Goal: Task Accomplishment & Management: Use online tool/utility

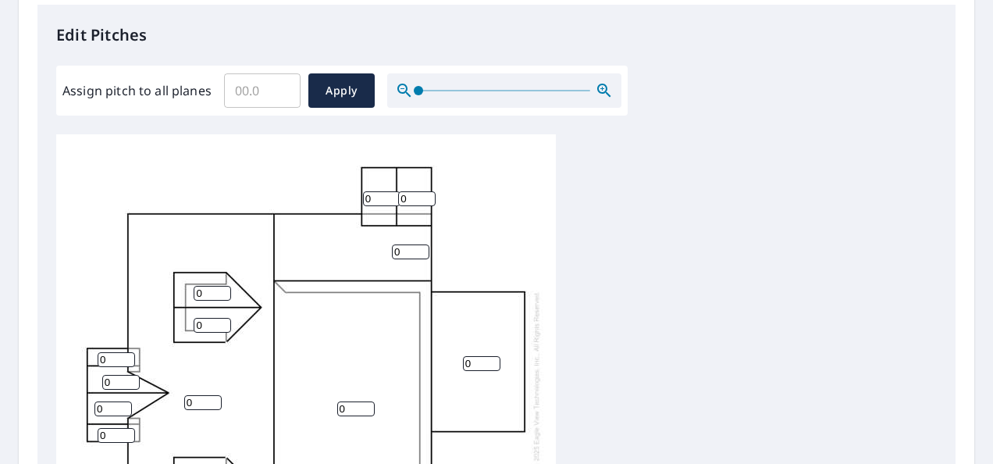
scroll to position [356, 0]
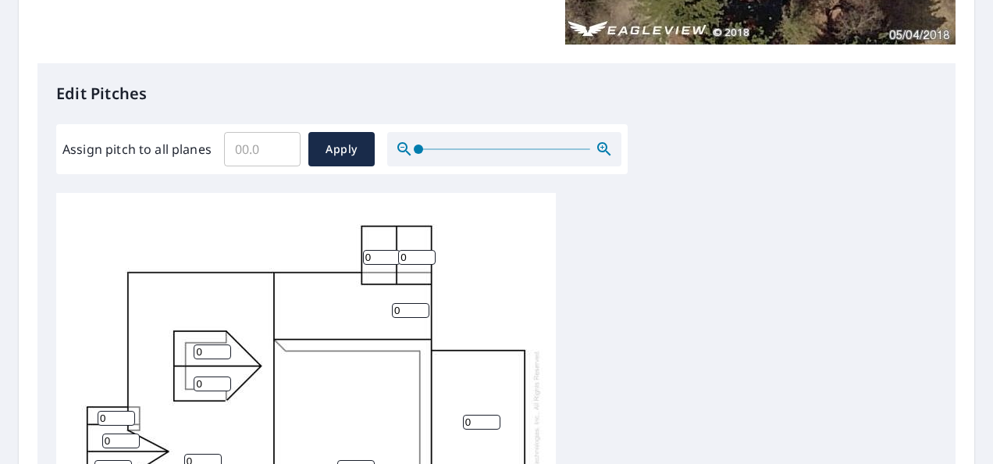
click at [243, 149] on input "Assign pitch to all planes" at bounding box center [262, 149] width 76 height 44
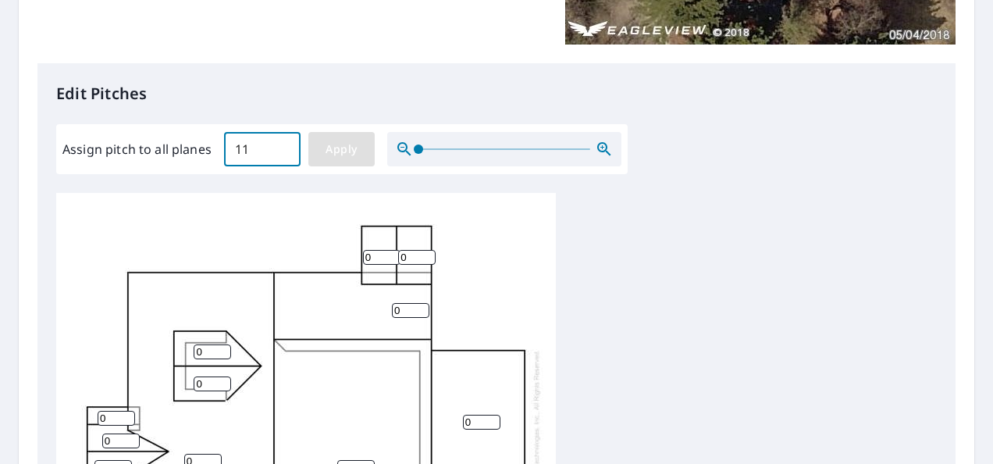
type input "11"
click at [328, 150] on span "Apply" at bounding box center [341, 150] width 41 height 20
type input "11"
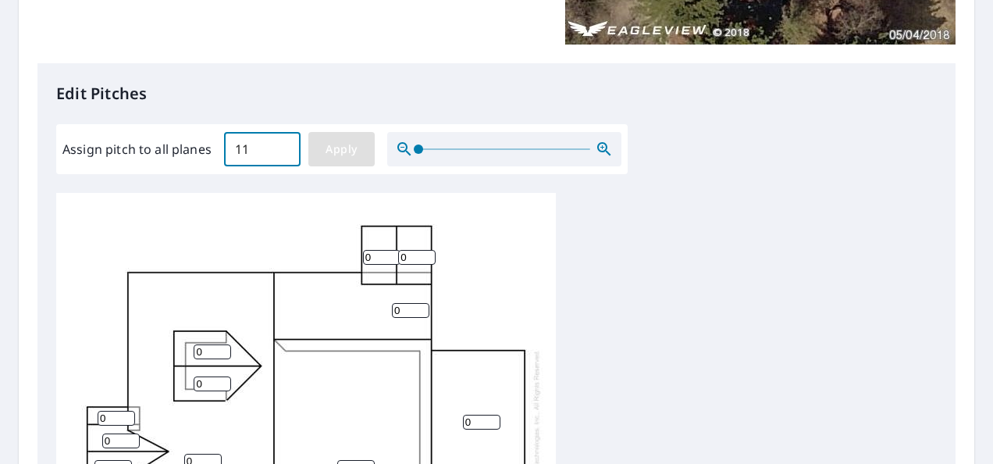
type input "11"
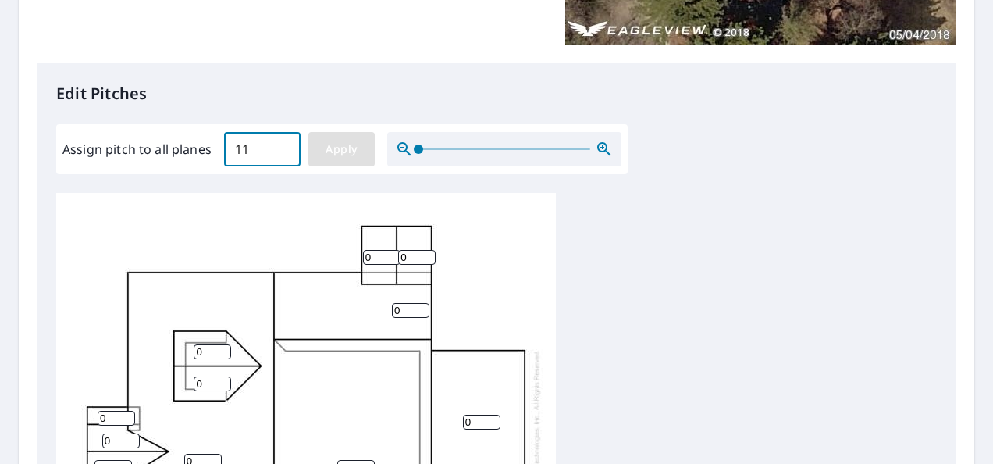
type input "11"
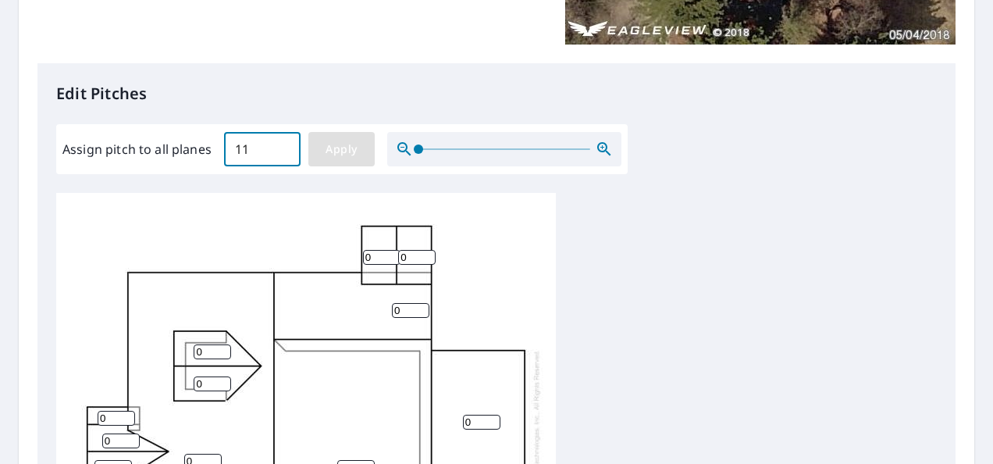
type input "11"
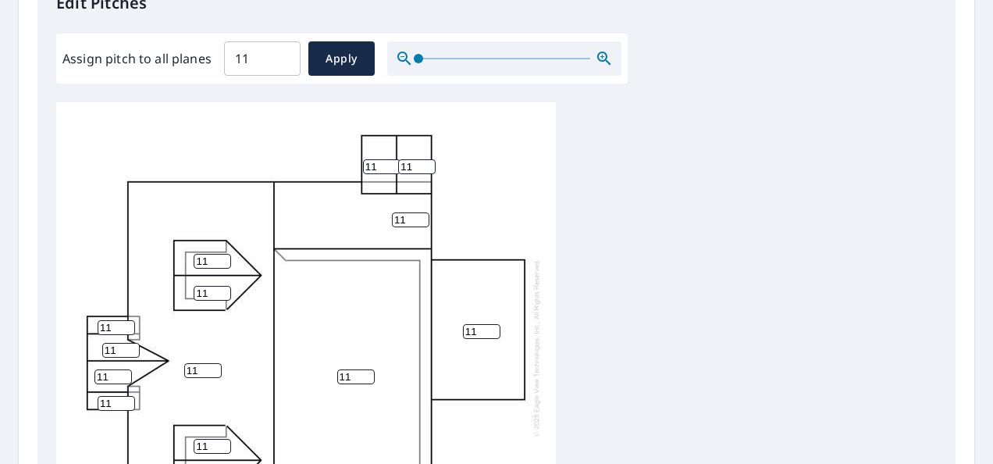
scroll to position [448, 0]
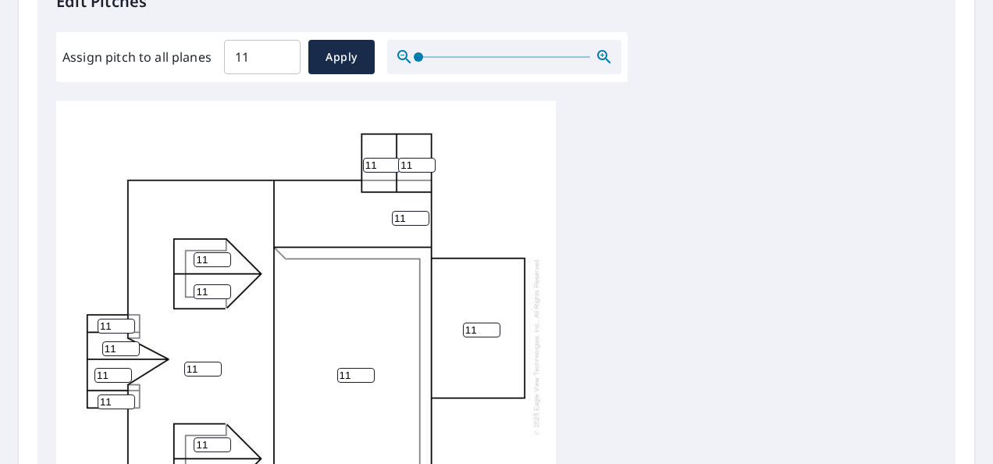
drag, startPoint x: 353, startPoint y: 375, endPoint x: 328, endPoint y: 377, distance: 25.1
click at [328, 373] on div "11 11 11 11 11 11 11 11 11 11 11 11 11 11" at bounding box center [306, 346] width 500 height 490
type input "1"
drag, startPoint x: 717, startPoint y: 343, endPoint x: 729, endPoint y: 346, distance: 12.9
click at [717, 343] on div "11 1 11 11 11 11 11 11 11 11 11 11 11 11" at bounding box center [496, 346] width 880 height 490
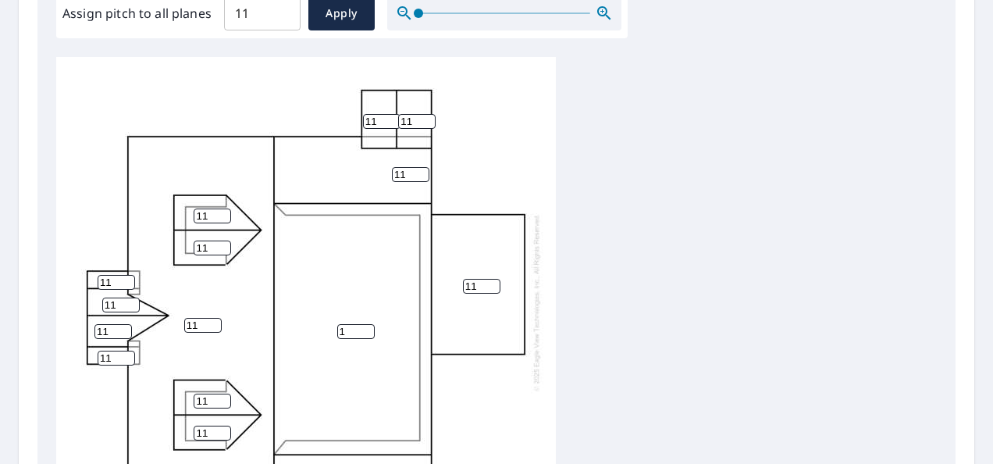
scroll to position [505, 0]
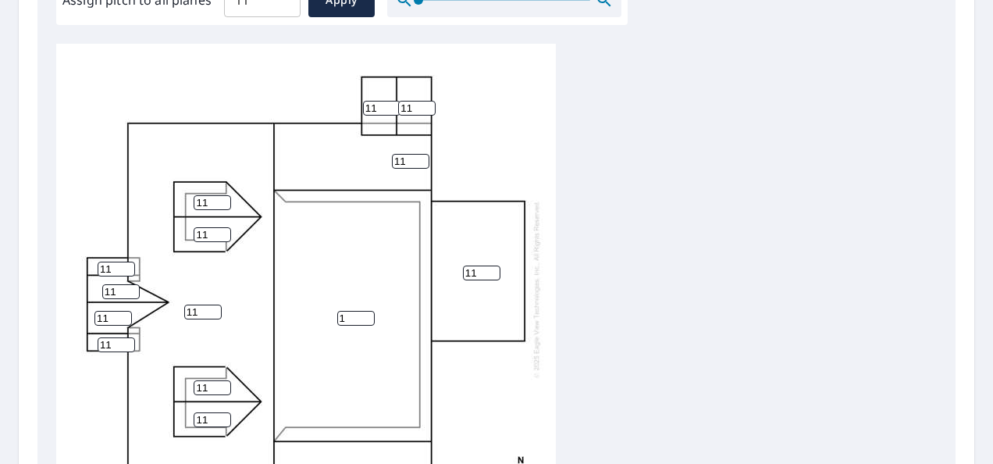
drag, startPoint x: 482, startPoint y: 273, endPoint x: 459, endPoint y: 272, distance: 22.7
click at [459, 272] on div "11 1 11 11 11 11 11 11 11 11 11 11 11 11" at bounding box center [306, 289] width 500 height 490
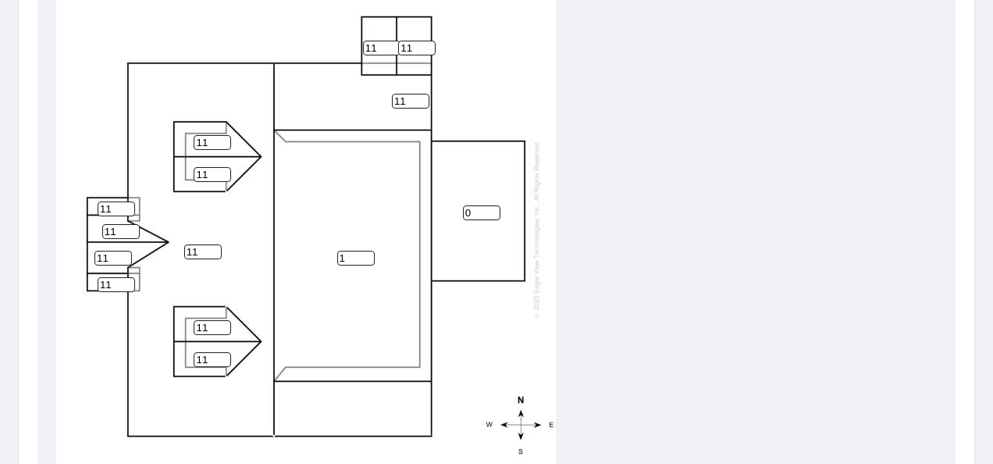
scroll to position [568, 0]
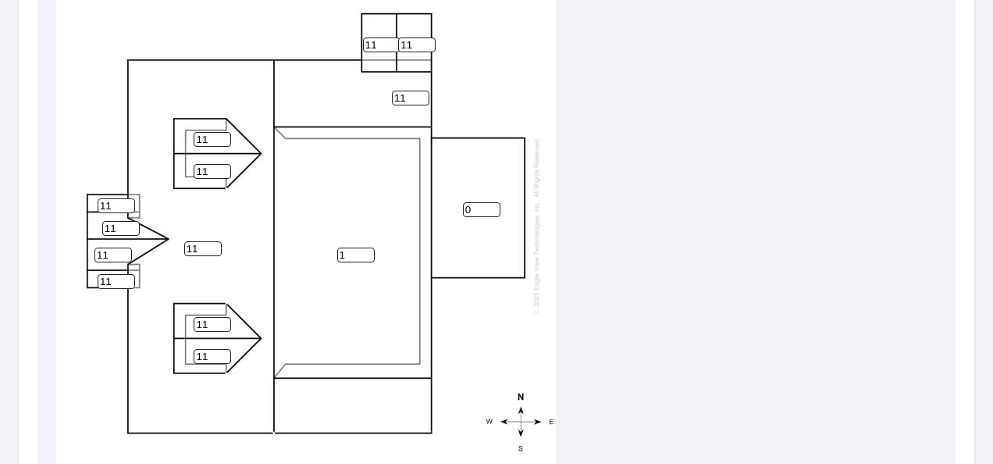
type input "0"
click at [819, 298] on div "11 1 11 0 11 11 11 11 11 11 11 11 11 11" at bounding box center [496, 225] width 880 height 490
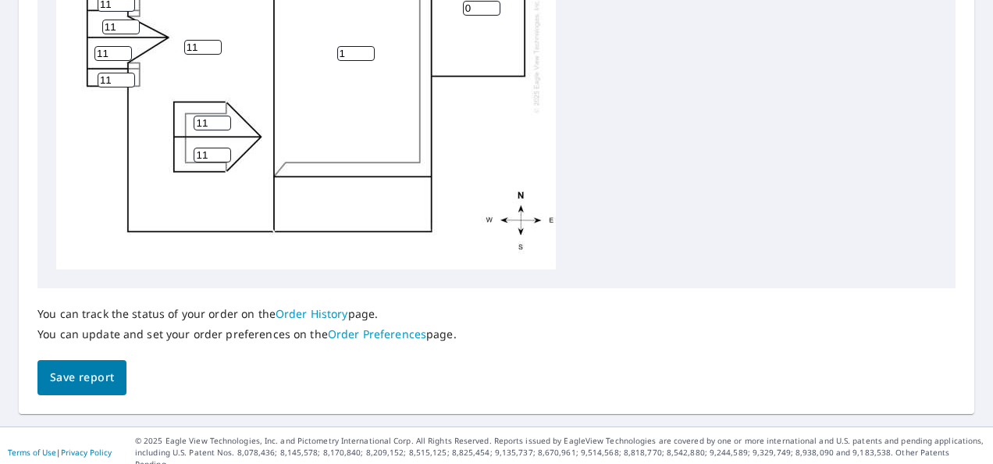
scroll to position [771, 0]
click at [73, 380] on span "Save report" at bounding box center [82, 376] width 64 height 20
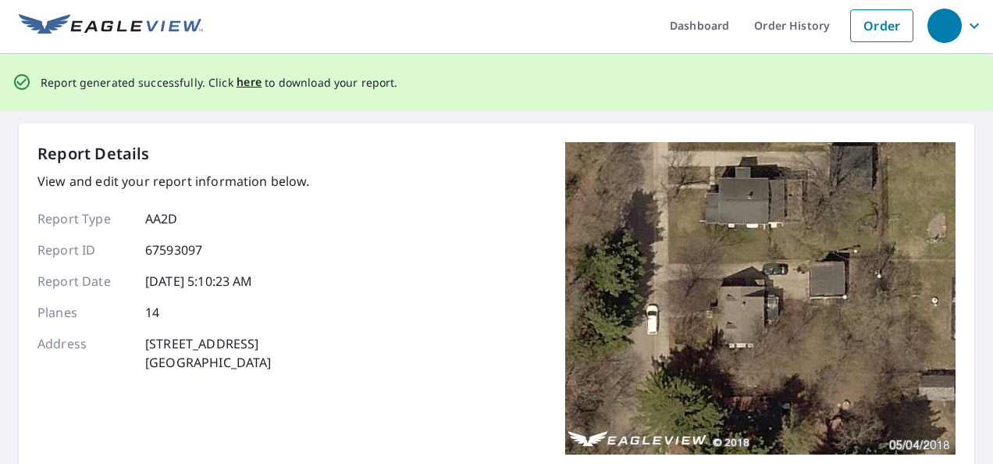
scroll to position [0, 0]
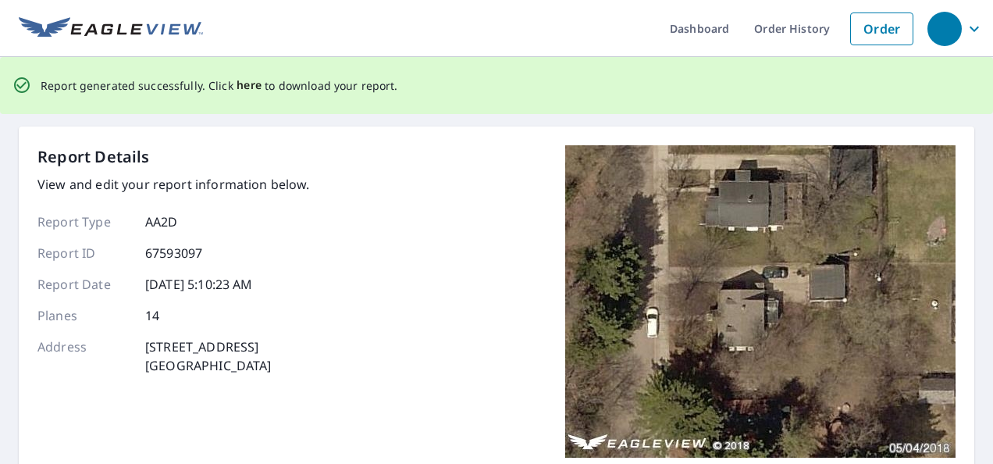
click at [242, 84] on span "here" at bounding box center [250, 86] width 26 height 20
